Goal: Find specific page/section: Find specific page/section

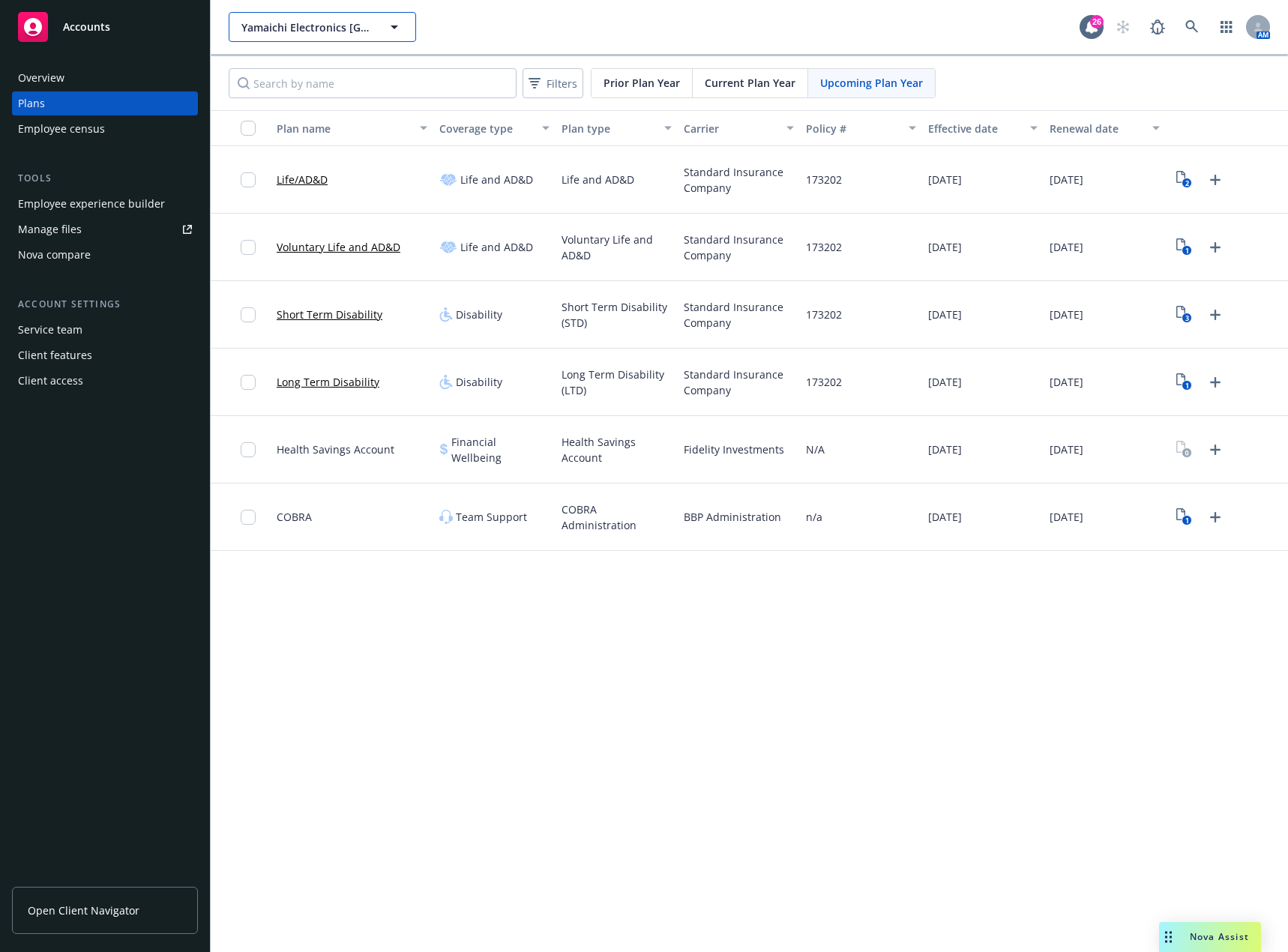
click at [387, 30] on icon "button" at bounding box center [394, 26] width 18 height 18
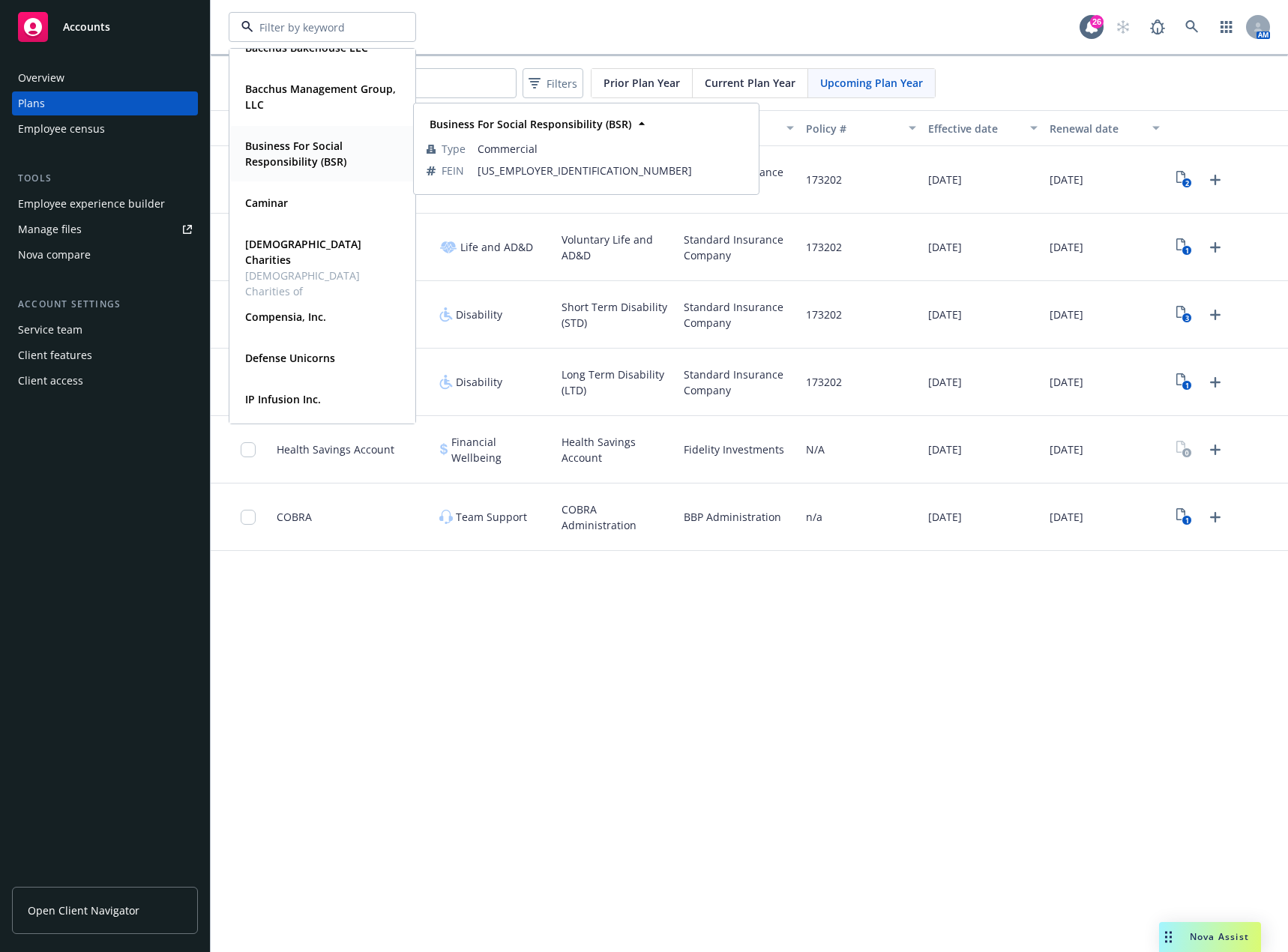
scroll to position [150, 0]
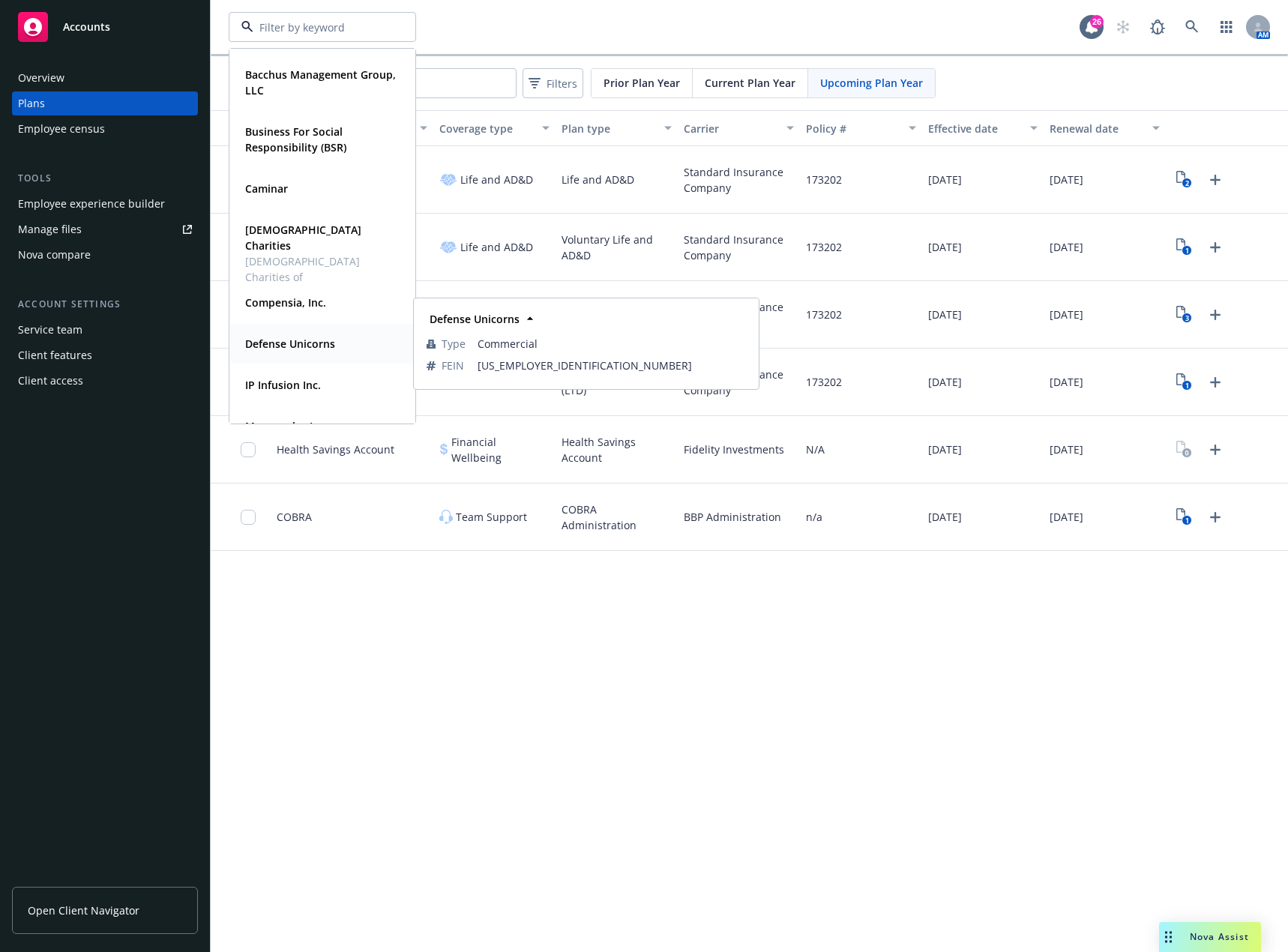
click at [325, 339] on strong "Defense Unicorns" at bounding box center [290, 343] width 90 height 14
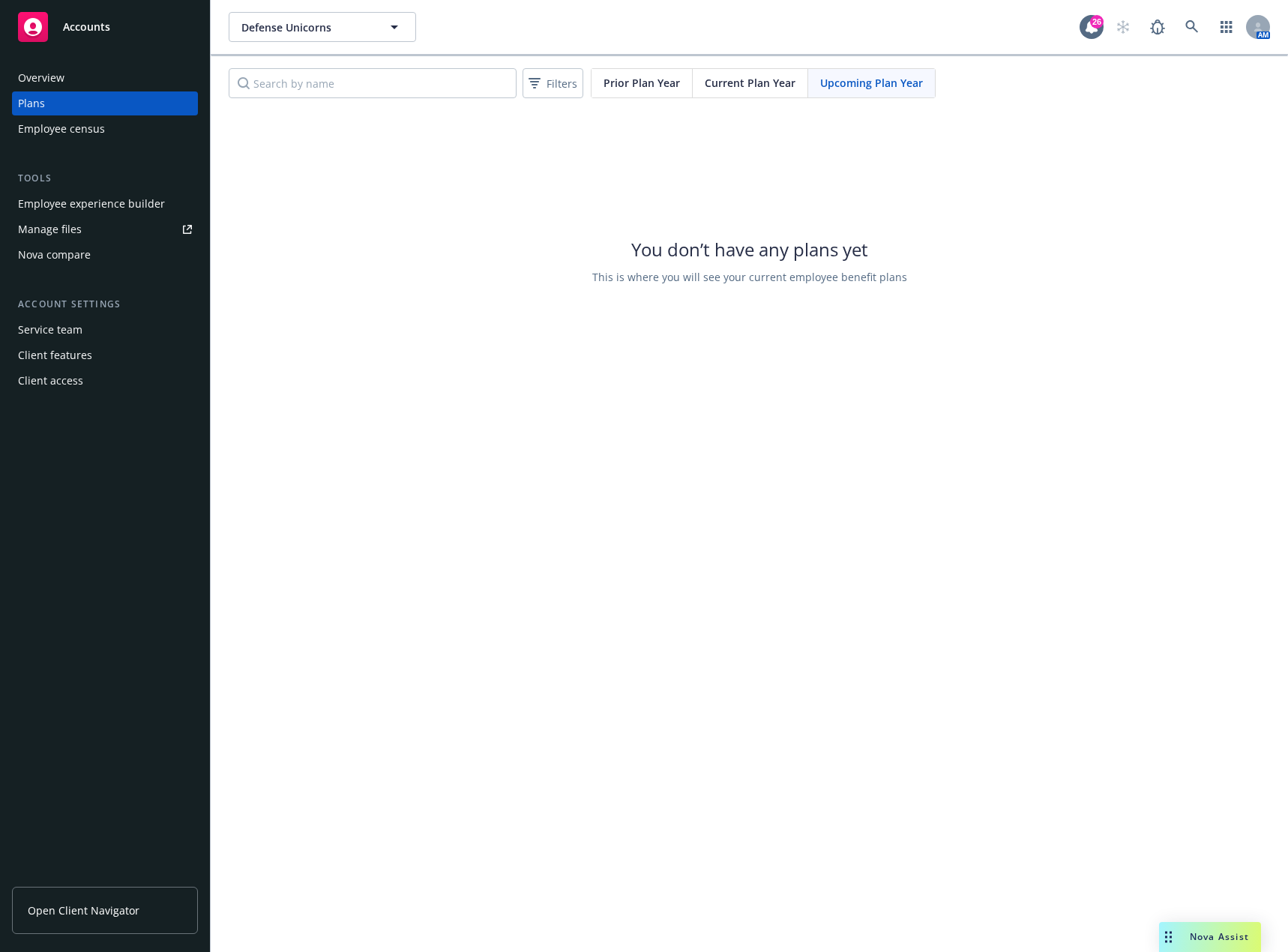
click at [725, 81] on span "Current Plan Year" at bounding box center [750, 83] width 90 height 16
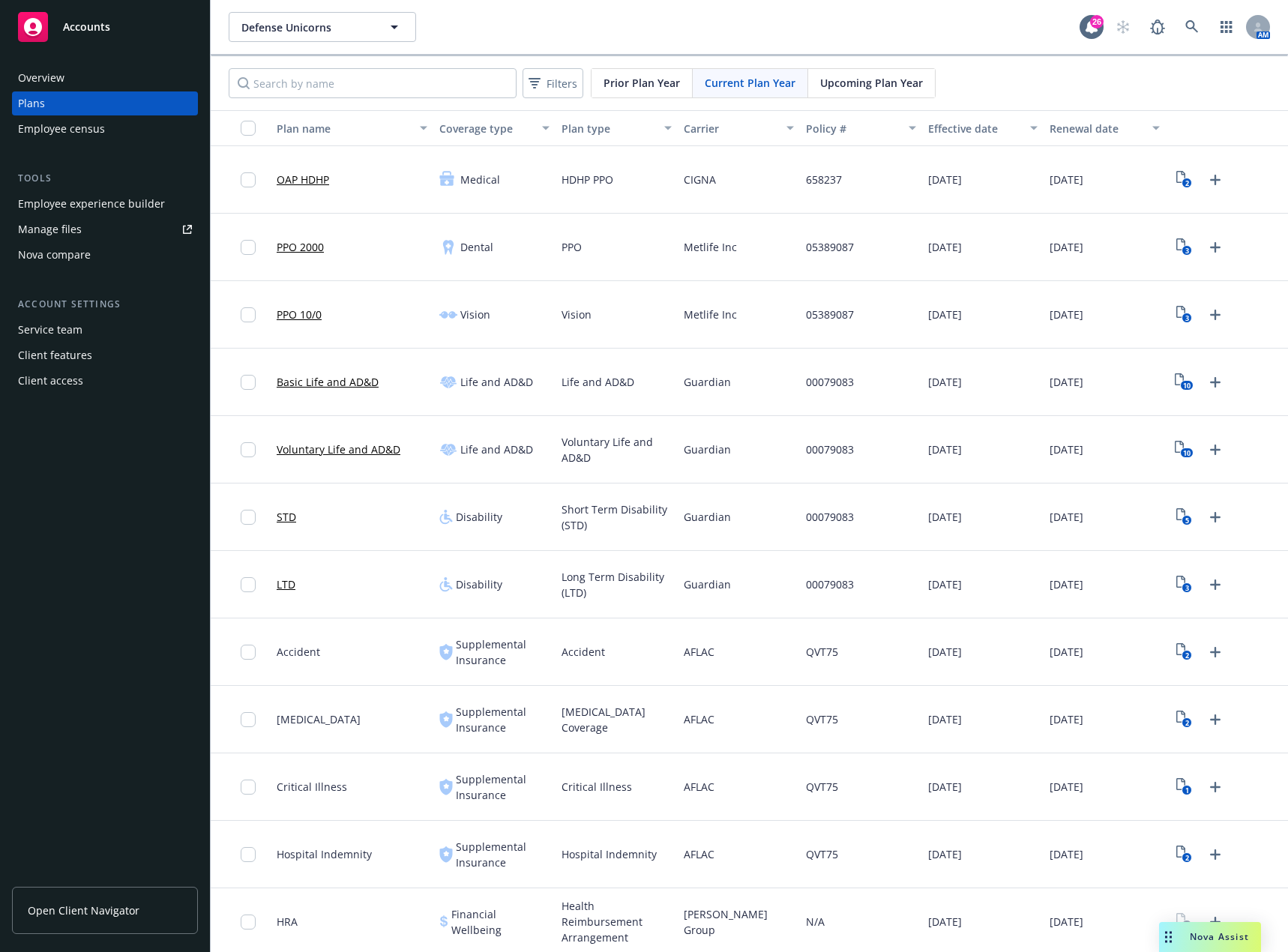
click at [147, 203] on div "Employee experience builder" at bounding box center [91, 203] width 147 height 24
click at [816, 131] on div "Policy #" at bounding box center [852, 128] width 94 height 16
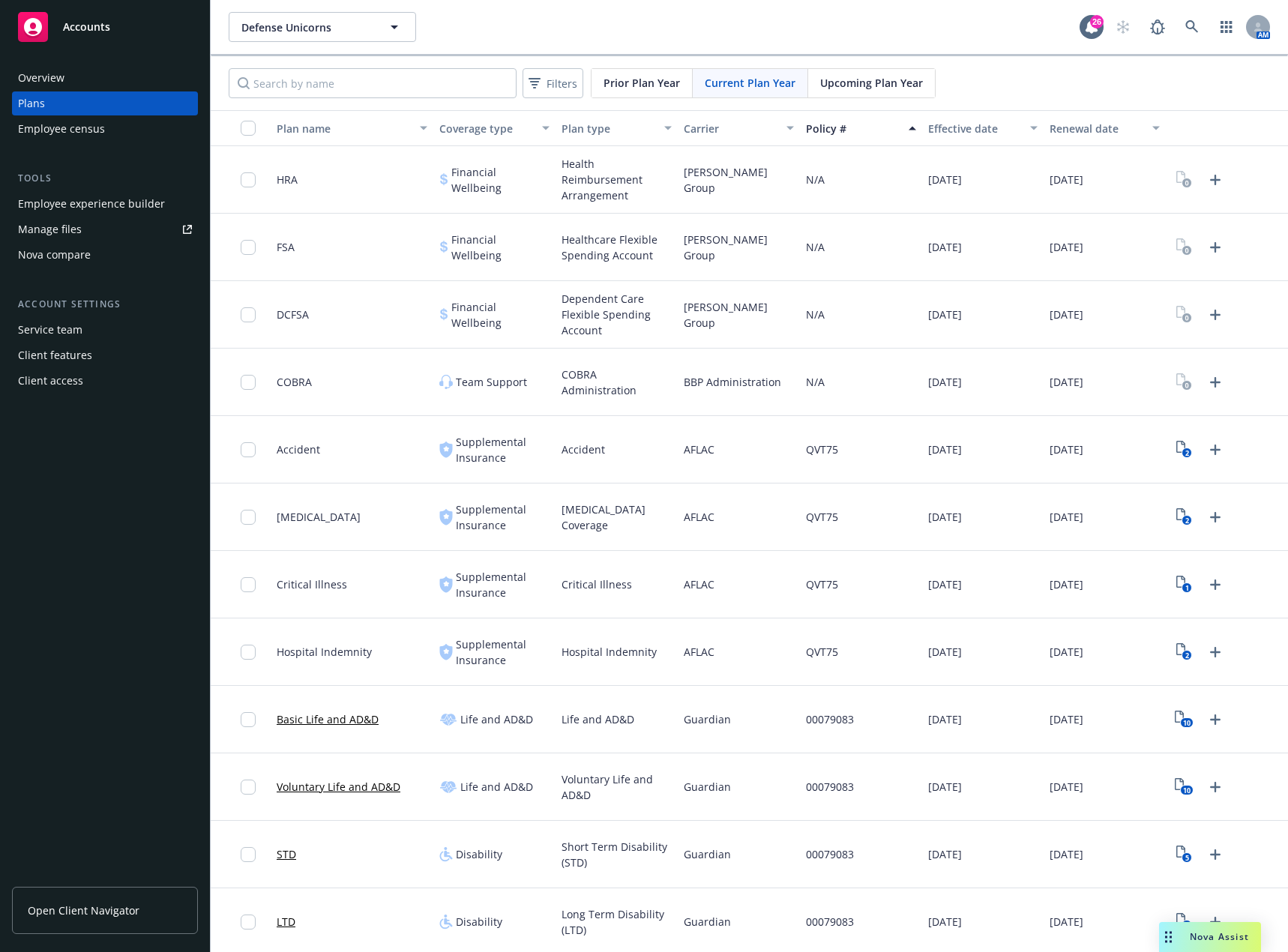
click at [709, 133] on div "Carrier" at bounding box center [730, 128] width 94 height 16
